Goal: Task Accomplishment & Management: Use online tool/utility

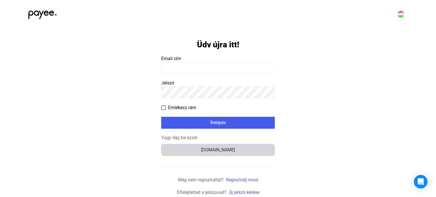
click at [226, 153] on div "Számlázz.hu" at bounding box center [217, 150] width 109 height 7
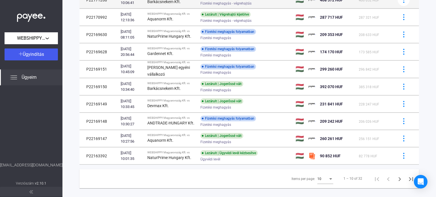
scroll to position [85, 0]
